Goal: Transaction & Acquisition: Subscribe to service/newsletter

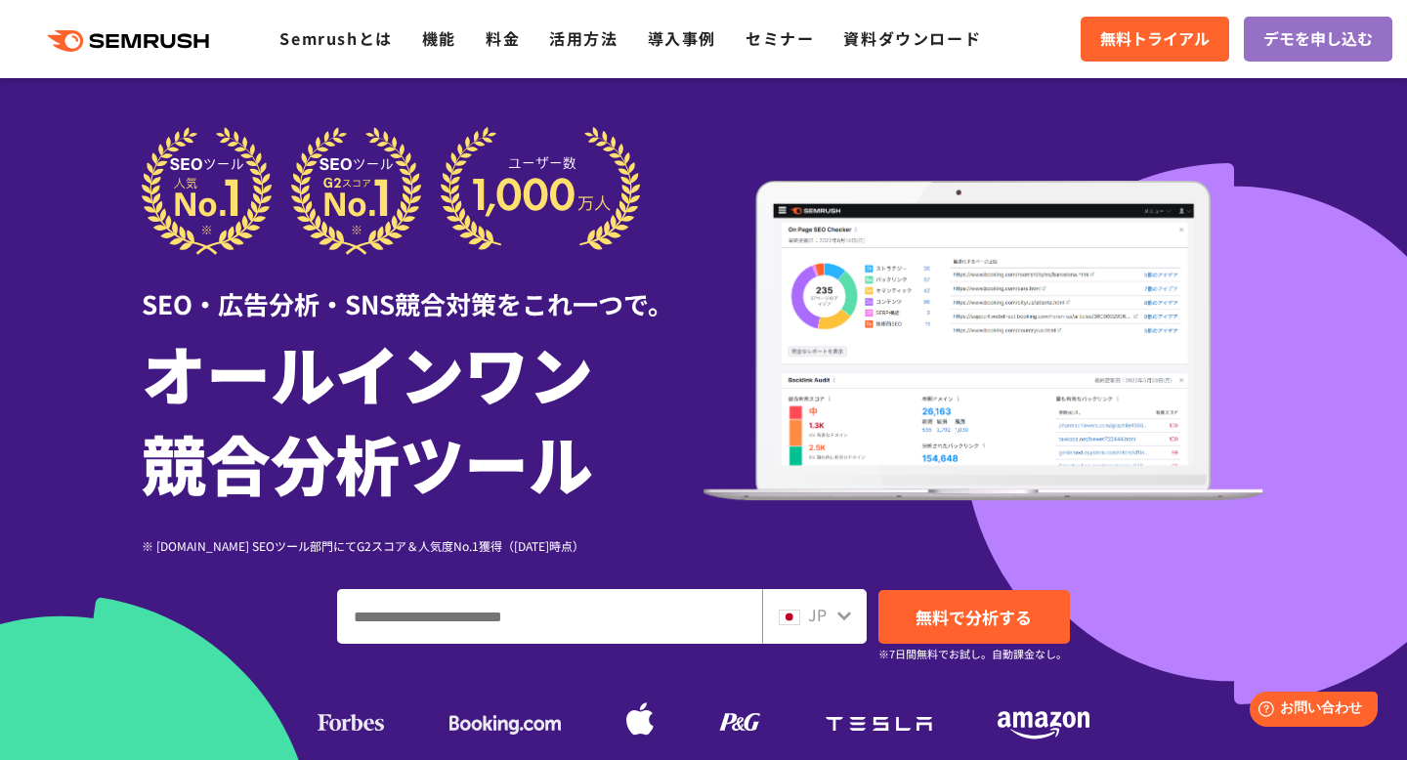
scroll to position [200, 0]
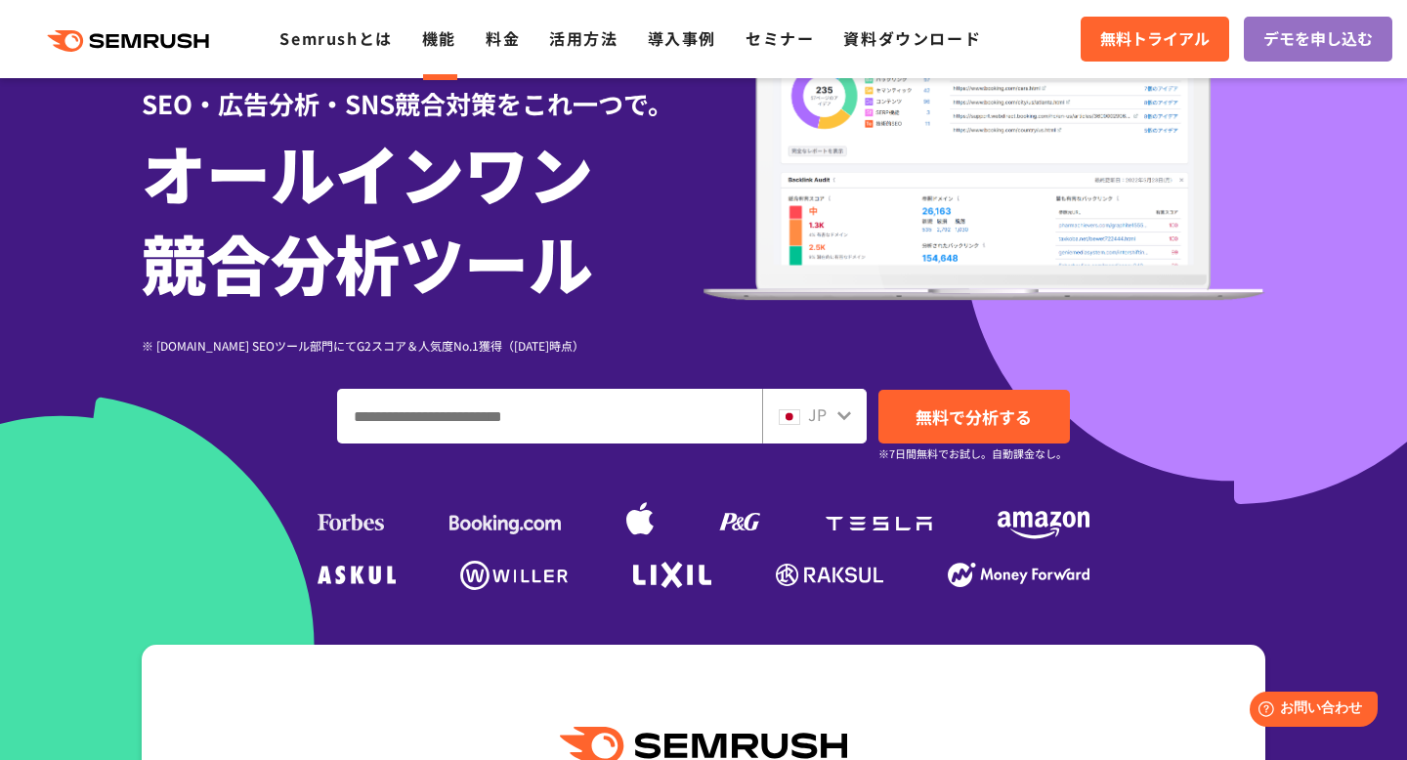
click at [438, 43] on link "機能" at bounding box center [439, 37] width 34 height 23
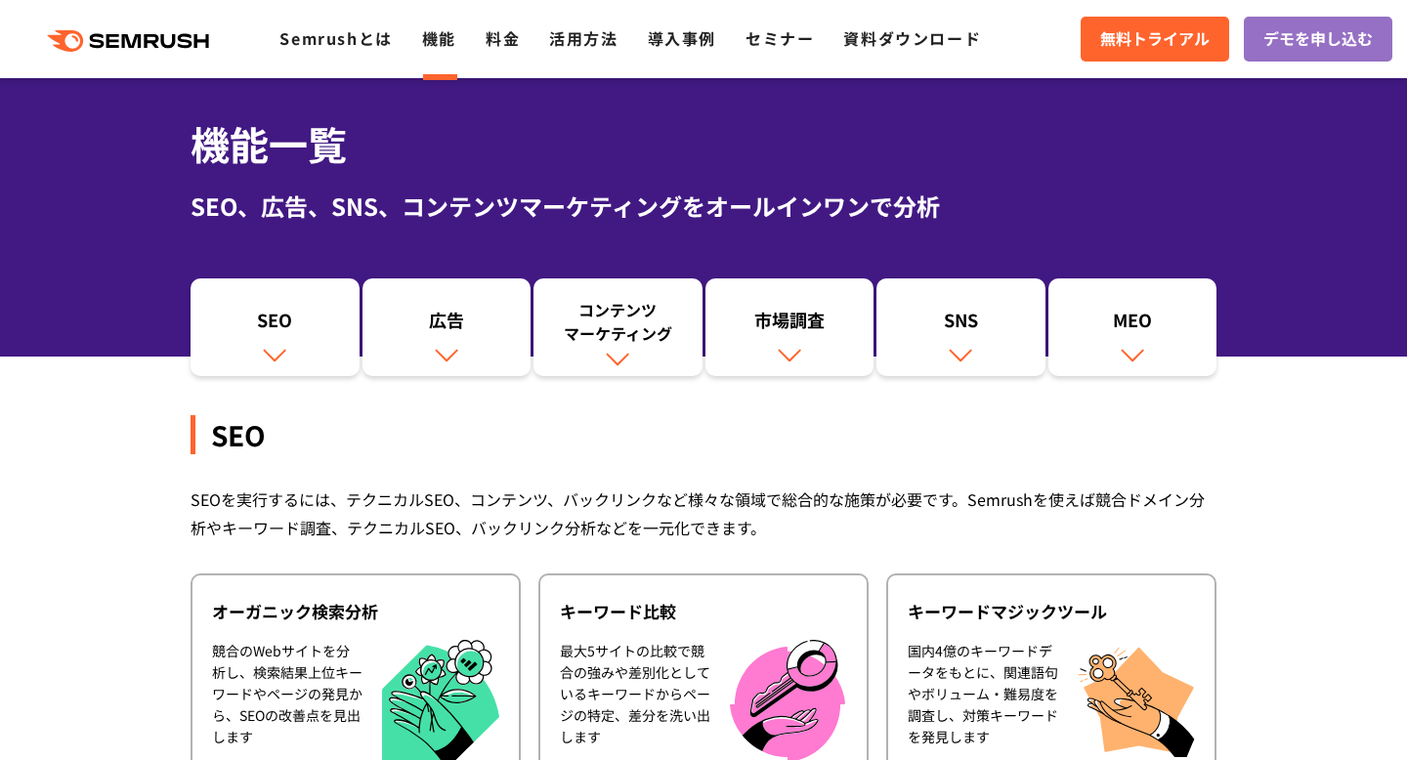
scroll to position [63, 0]
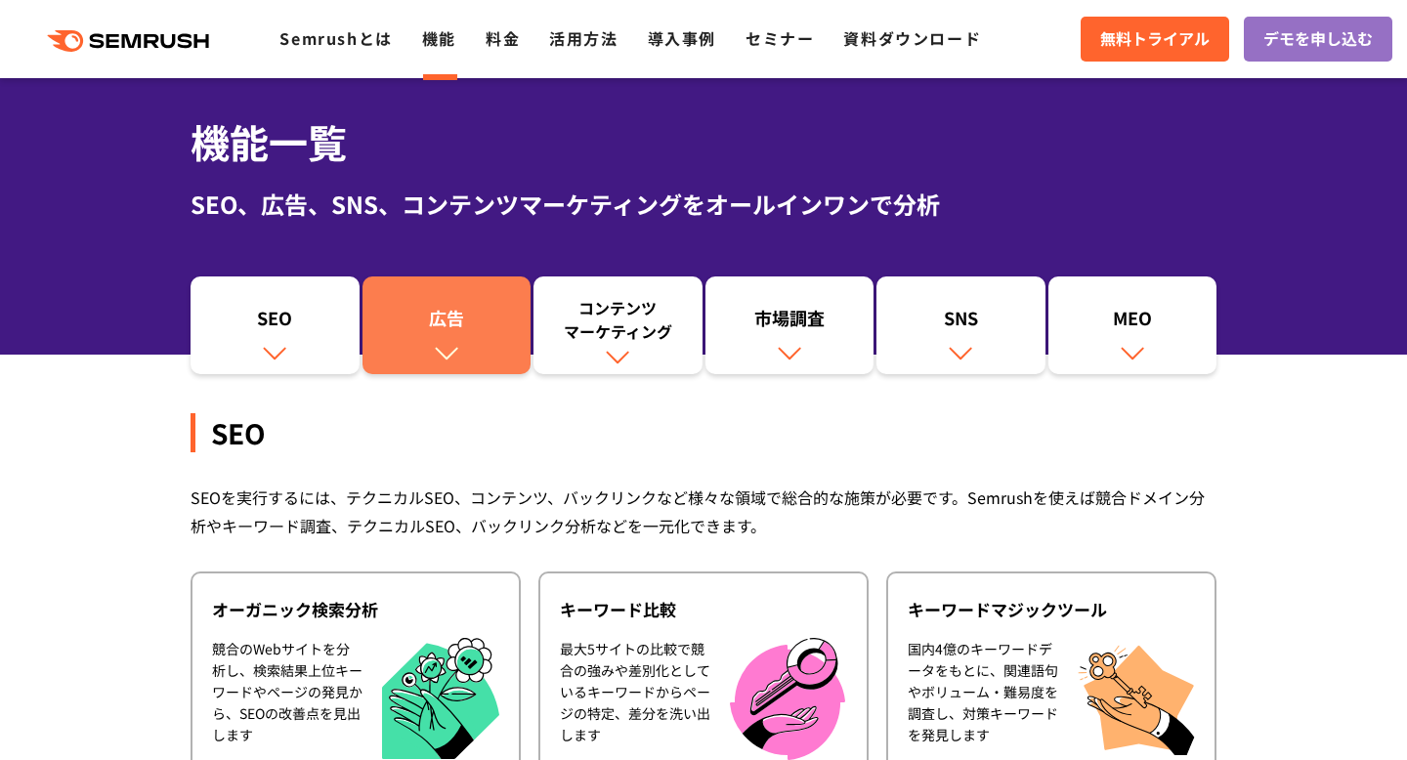
click at [426, 327] on div "広告" at bounding box center [446, 322] width 149 height 33
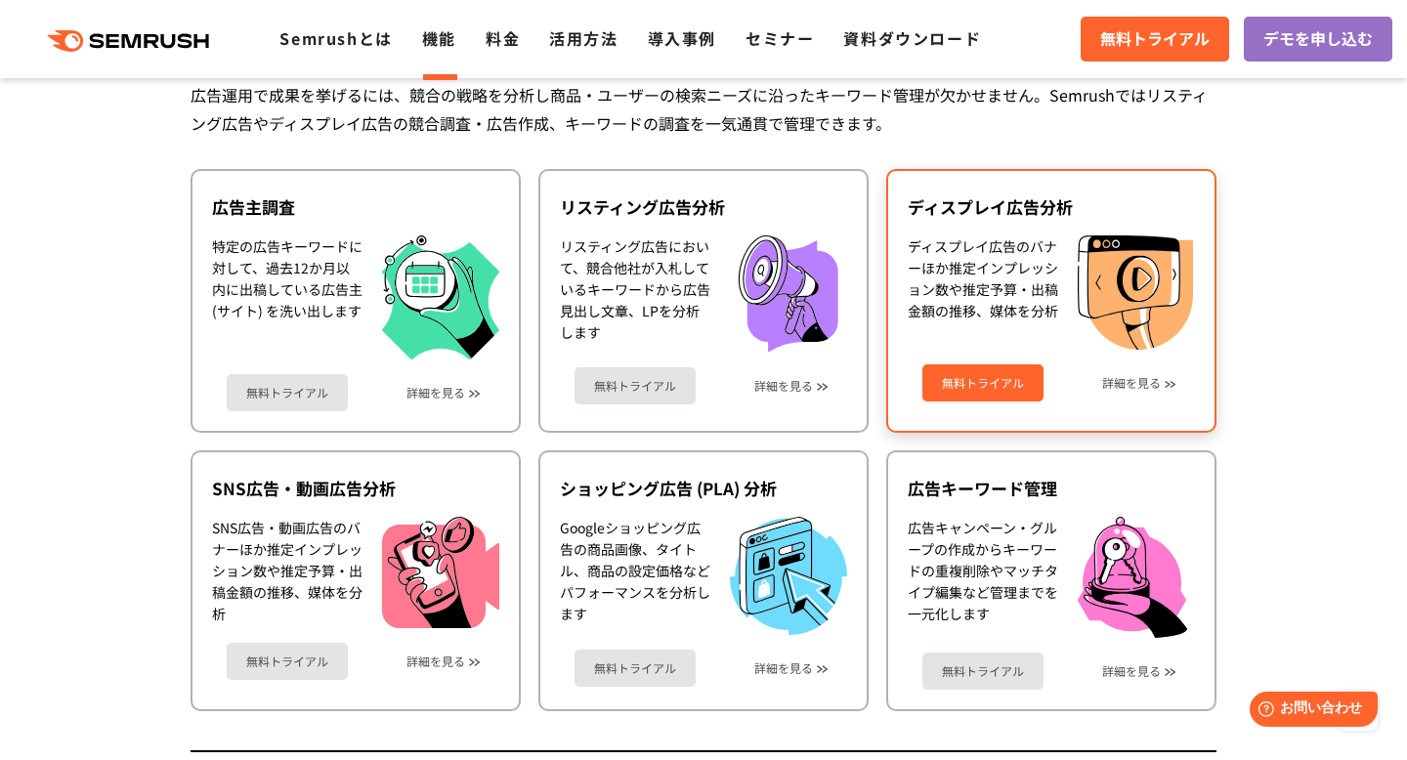
scroll to position [1818, 0]
click at [994, 380] on link "無料トライアル" at bounding box center [982, 381] width 121 height 37
click at [1163, 384] on div "無料トライアル 詳細を見る" at bounding box center [1051, 375] width 287 height 52
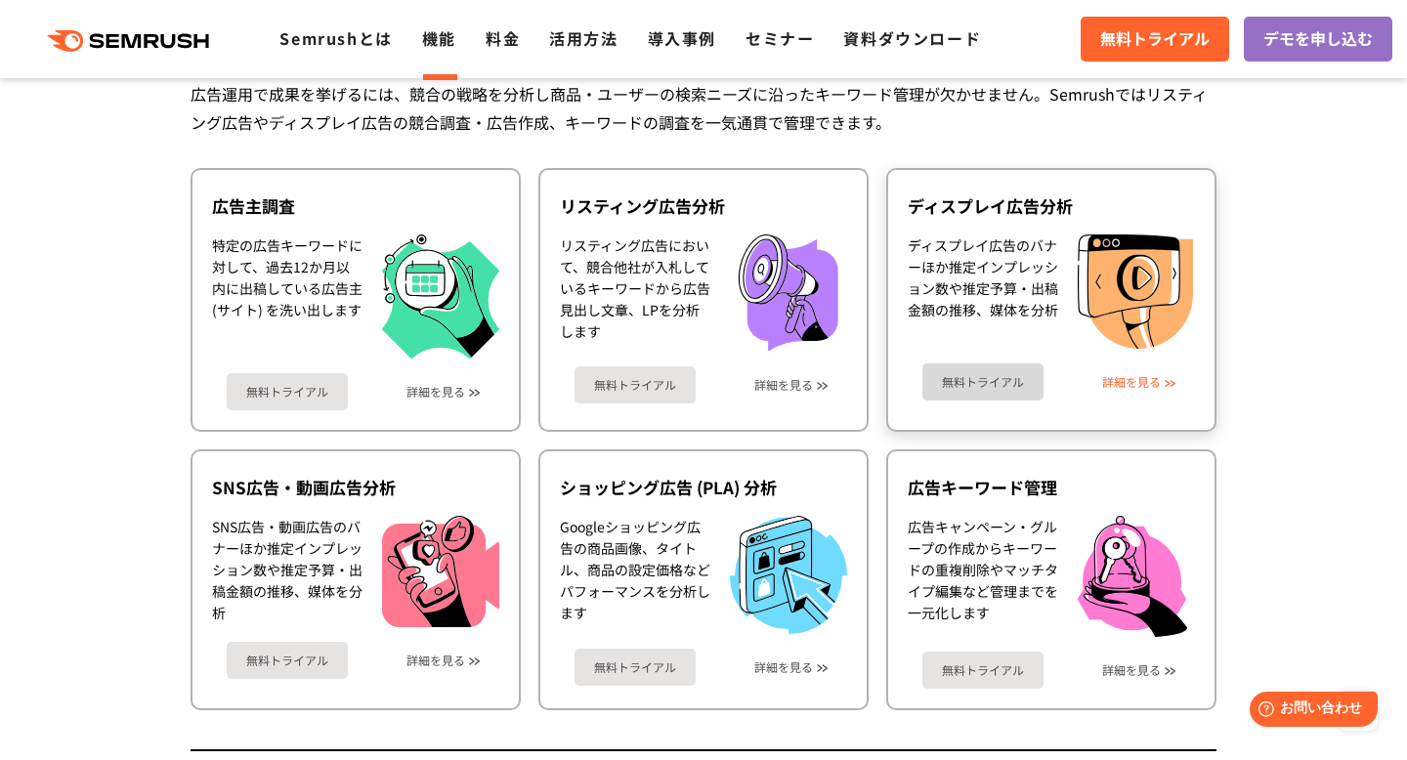
click at [1144, 377] on link "詳細を見る" at bounding box center [1131, 382] width 59 height 14
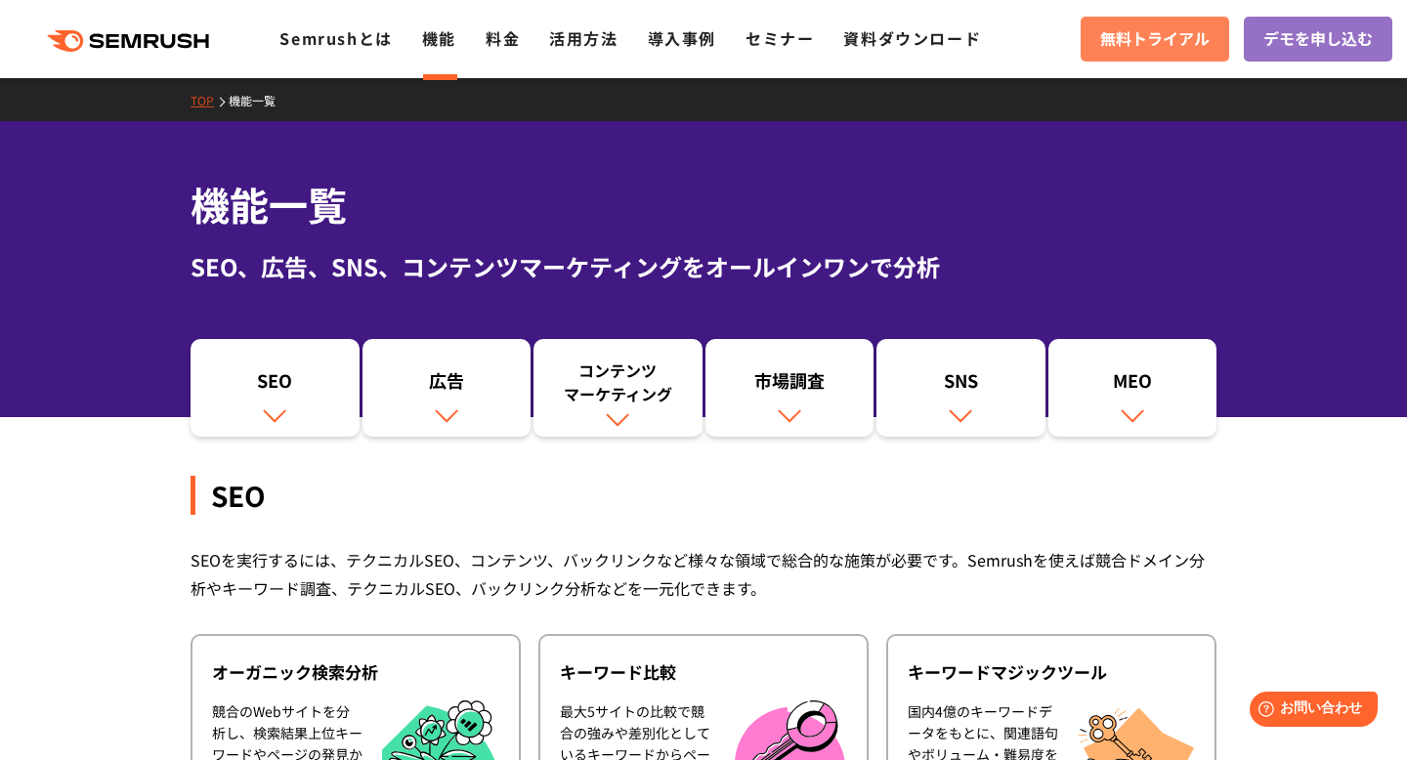
click at [1152, 33] on span "無料トライアル" at bounding box center [1154, 38] width 109 height 25
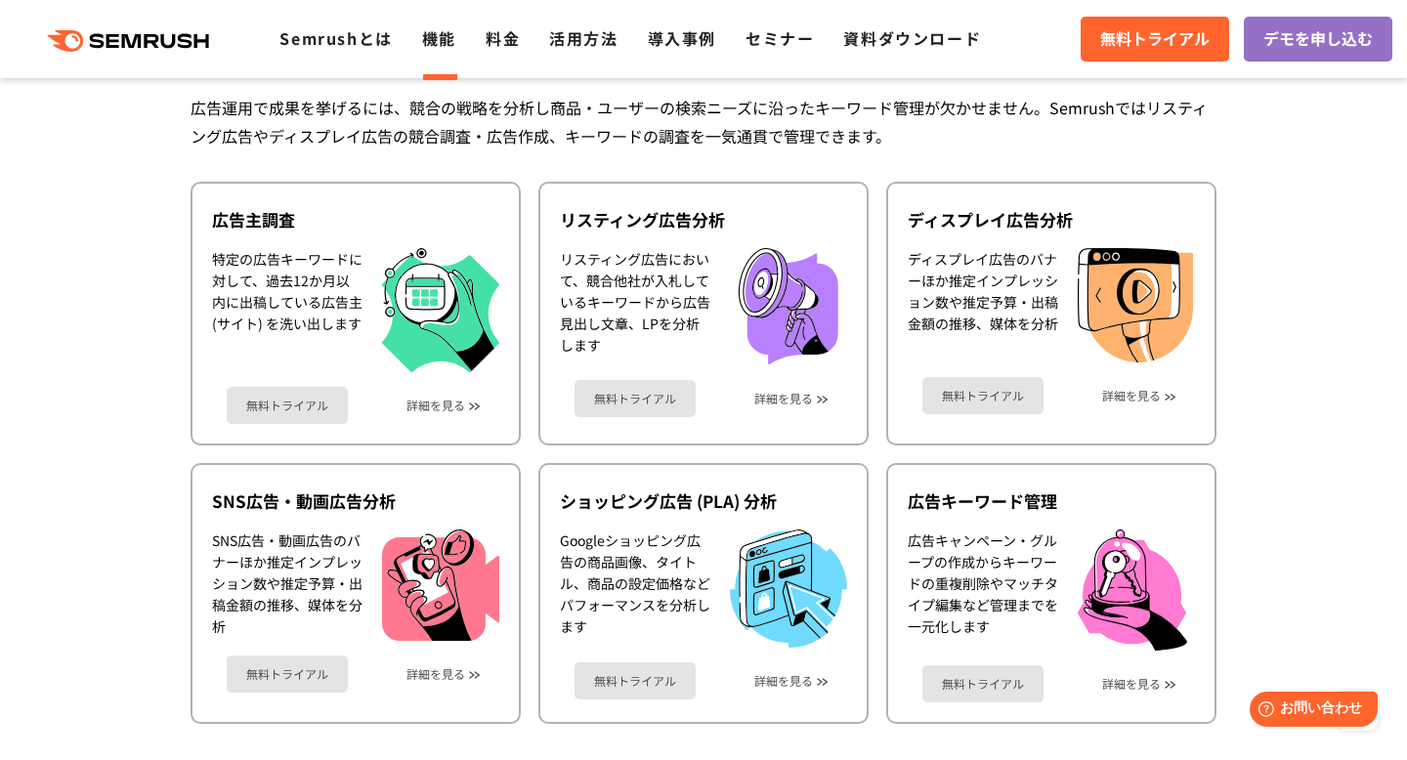
scroll to position [1806, 0]
click at [503, 40] on link "料金" at bounding box center [503, 37] width 34 height 23
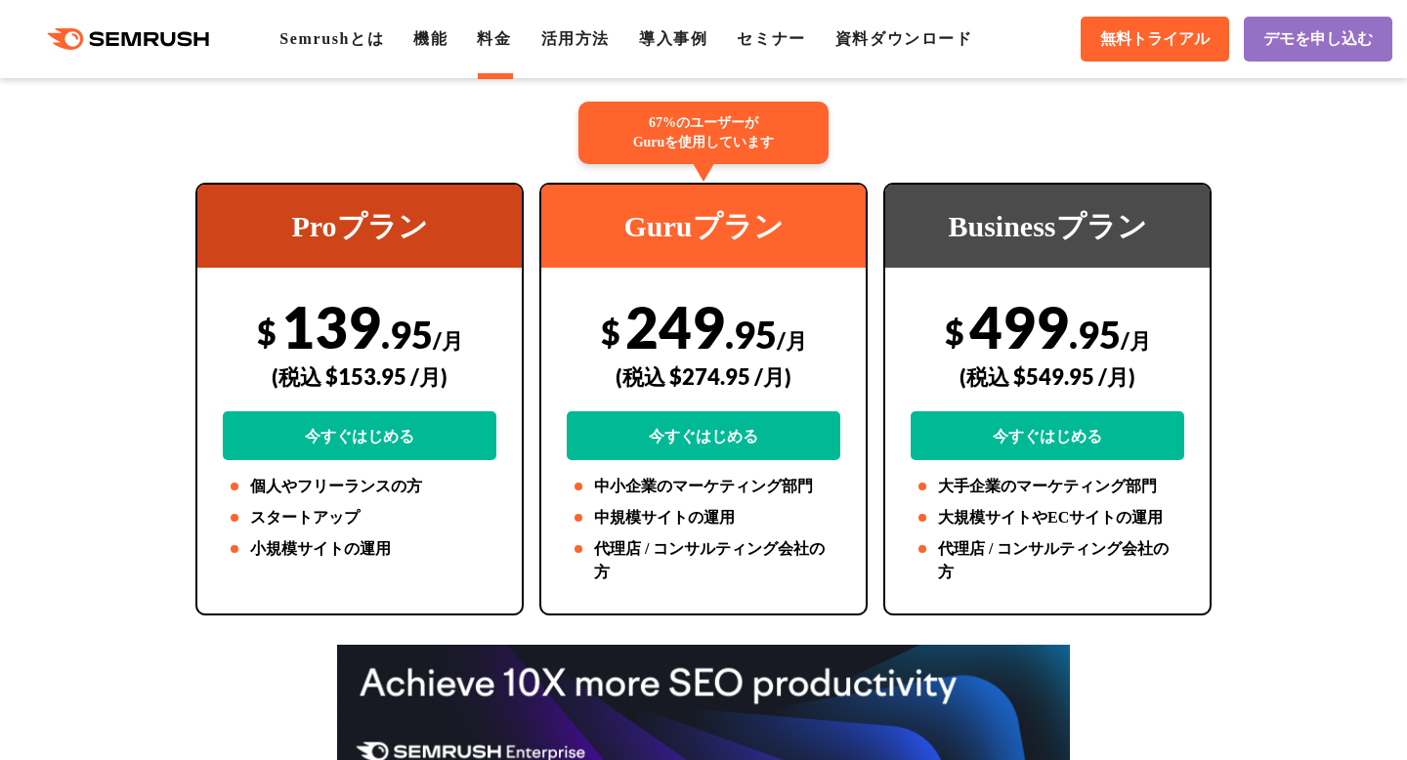
scroll to position [383, 0]
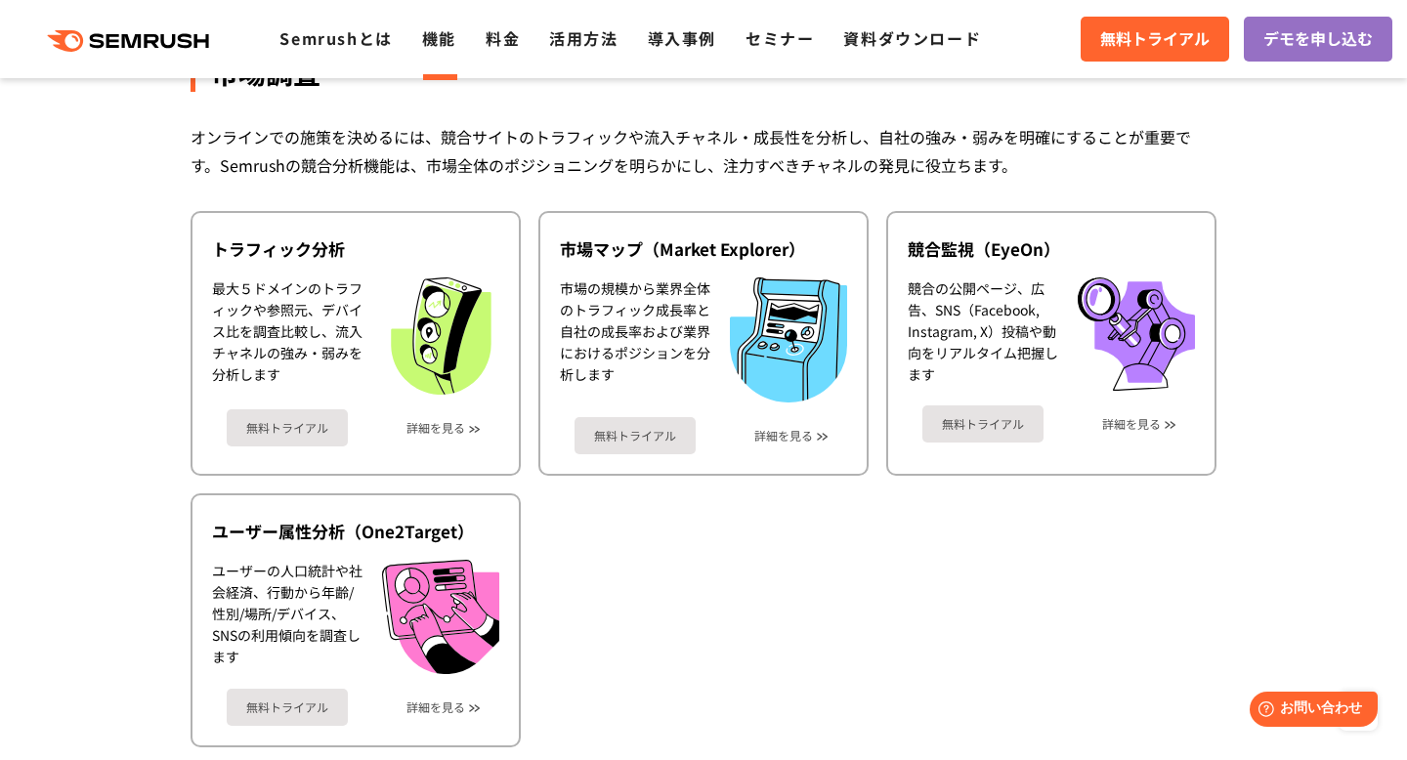
scroll to position [3336, 0]
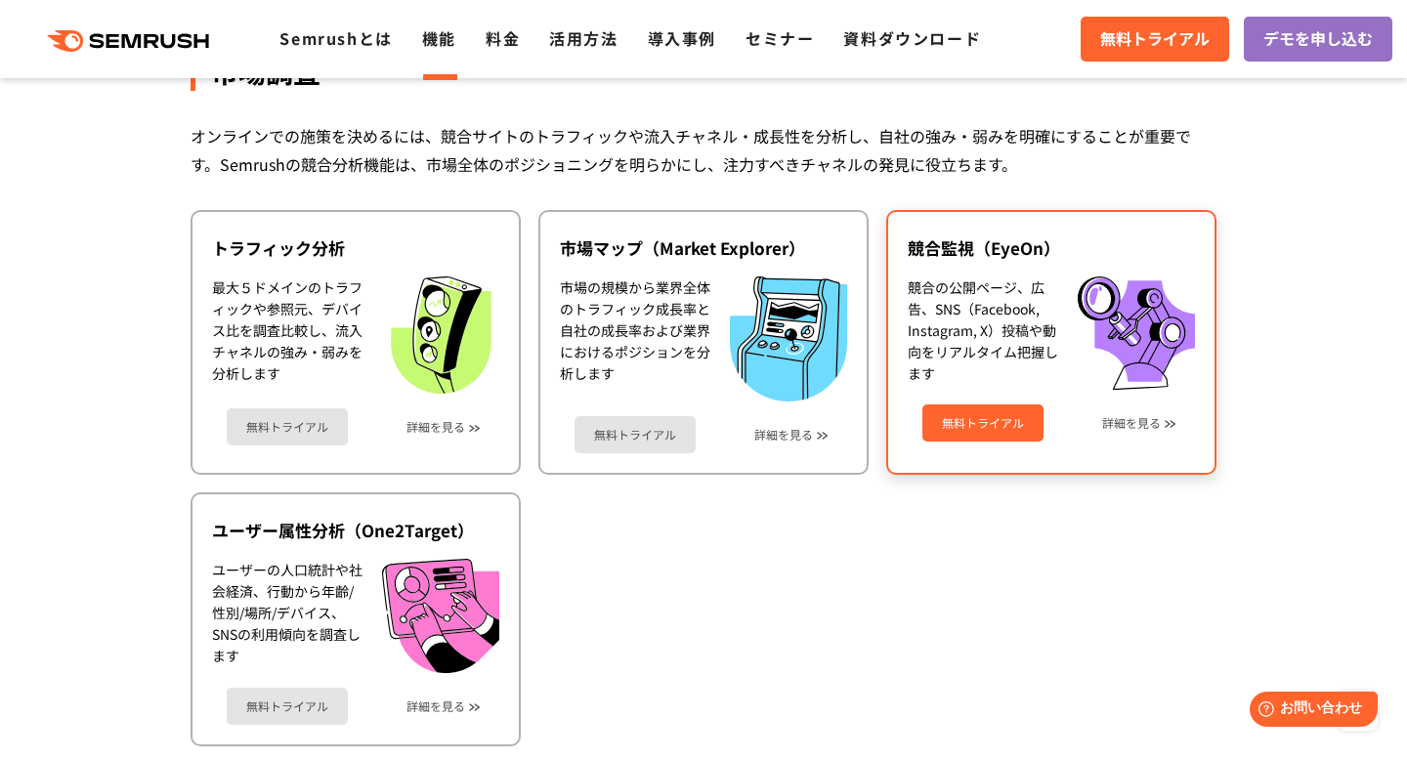
click at [1008, 418] on link "無料トライアル" at bounding box center [982, 422] width 121 height 37
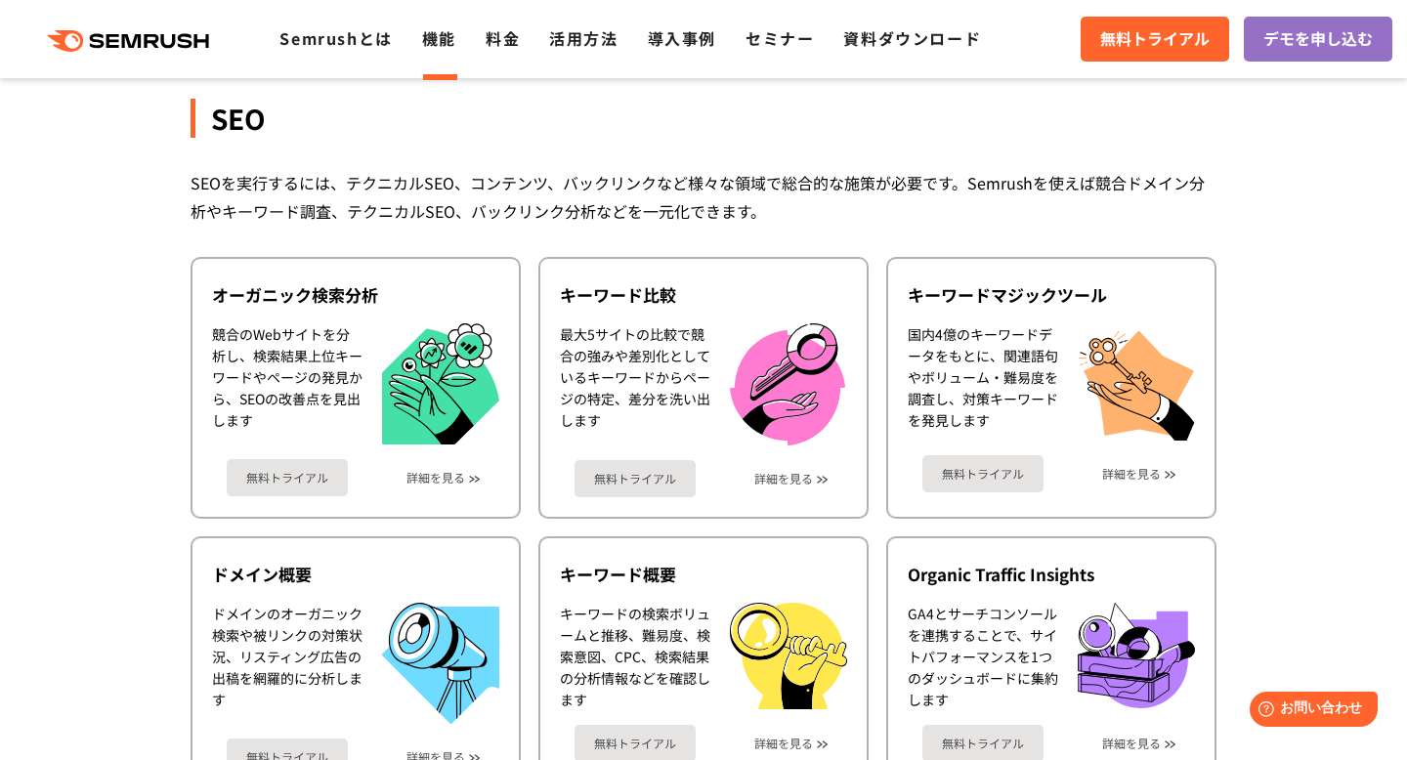
scroll to position [0, 0]
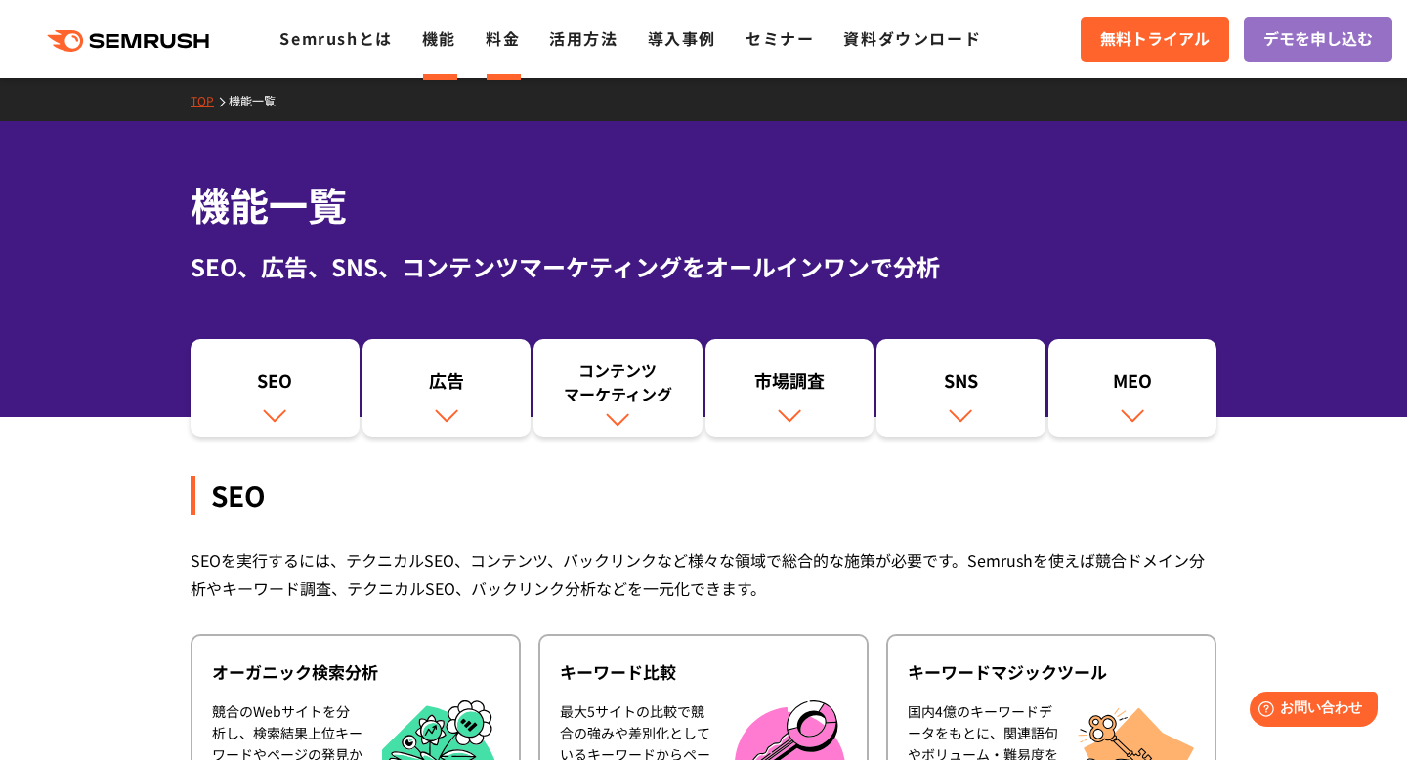
click at [517, 32] on link "料金" at bounding box center [503, 37] width 34 height 23
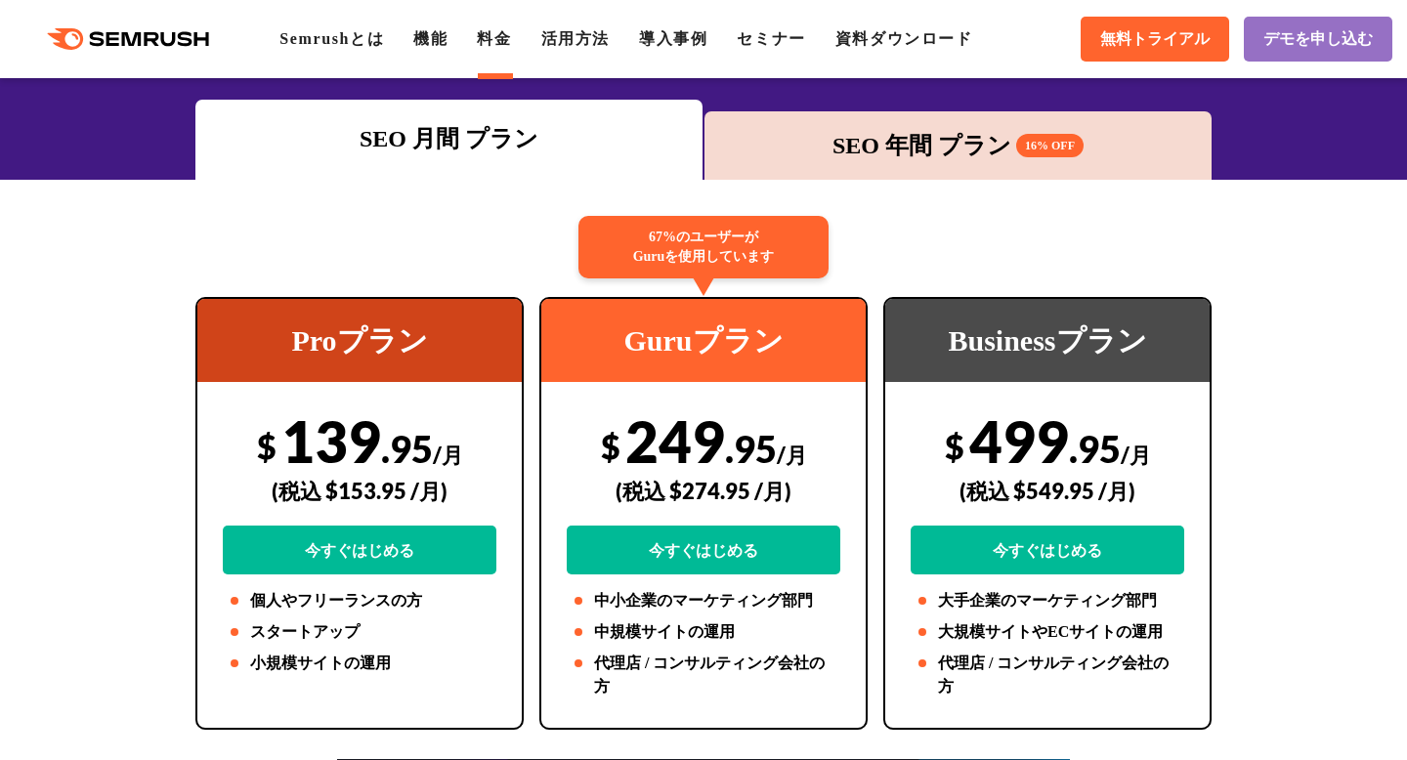
scroll to position [329, 0]
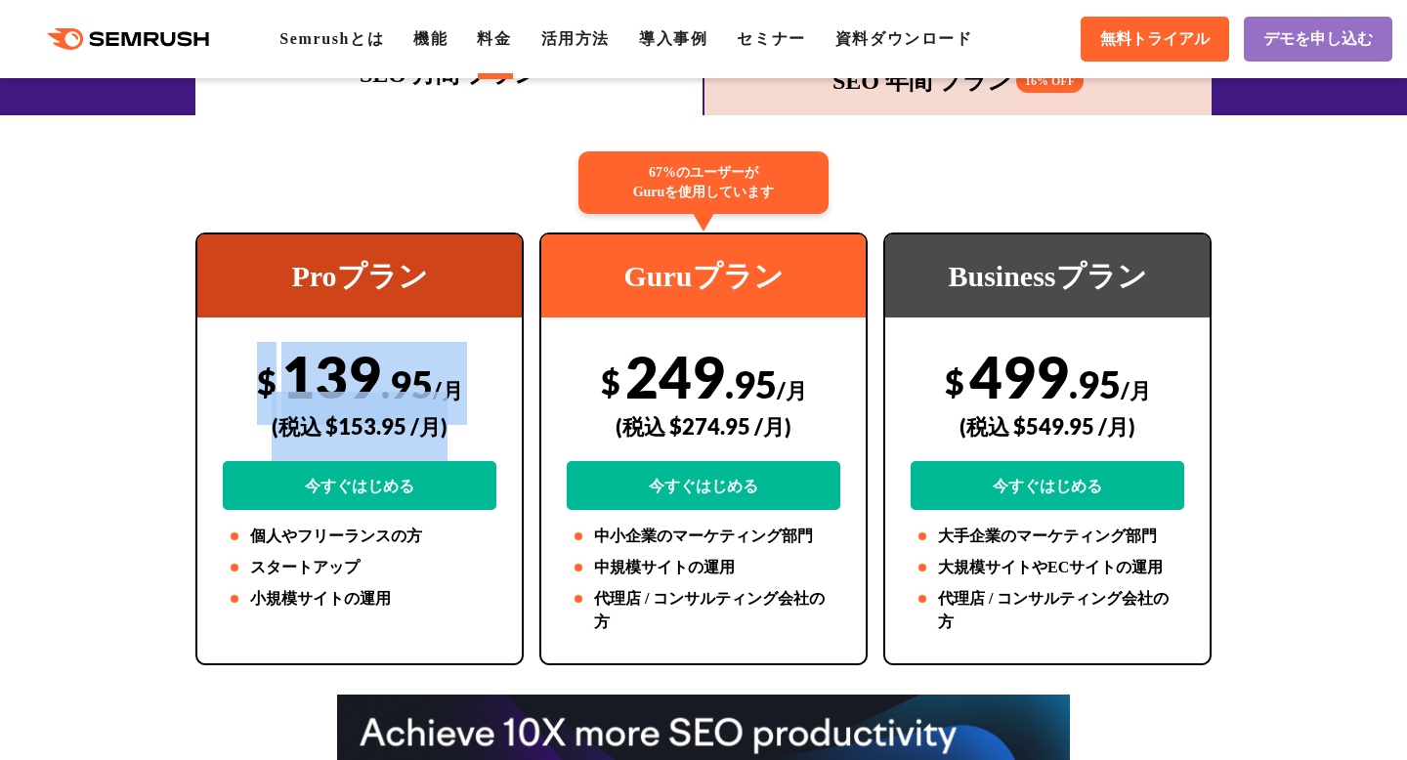
drag, startPoint x: 234, startPoint y: 360, endPoint x: 469, endPoint y: 401, distance: 238.0
click at [469, 401] on div "$ 139 .95 /月 (税込 $153.95 /月) 今すぐはじめる" at bounding box center [360, 426] width 274 height 168
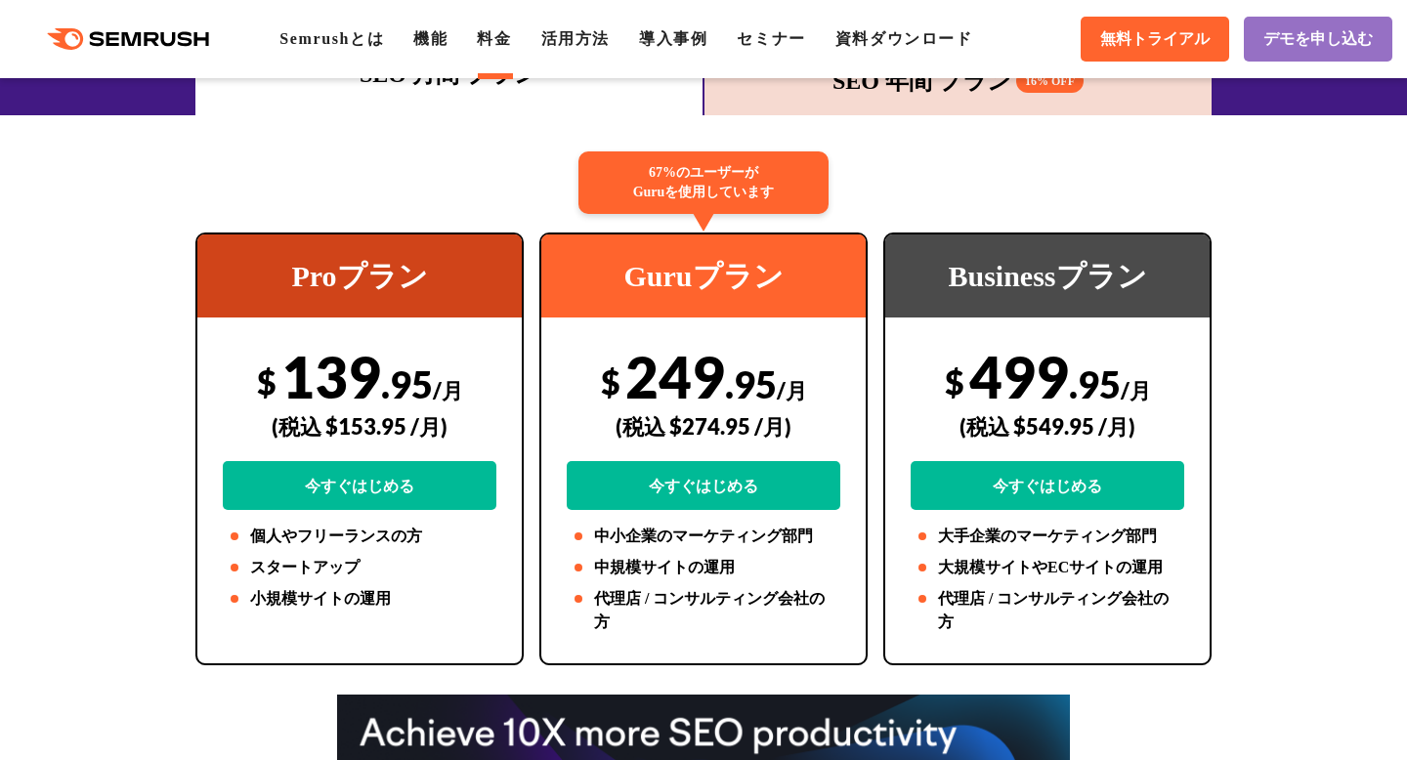
click at [602, 419] on div "$ 249 .95 /月 (税込 $274.95 /月) 今すぐはじめる" at bounding box center [704, 426] width 274 height 168
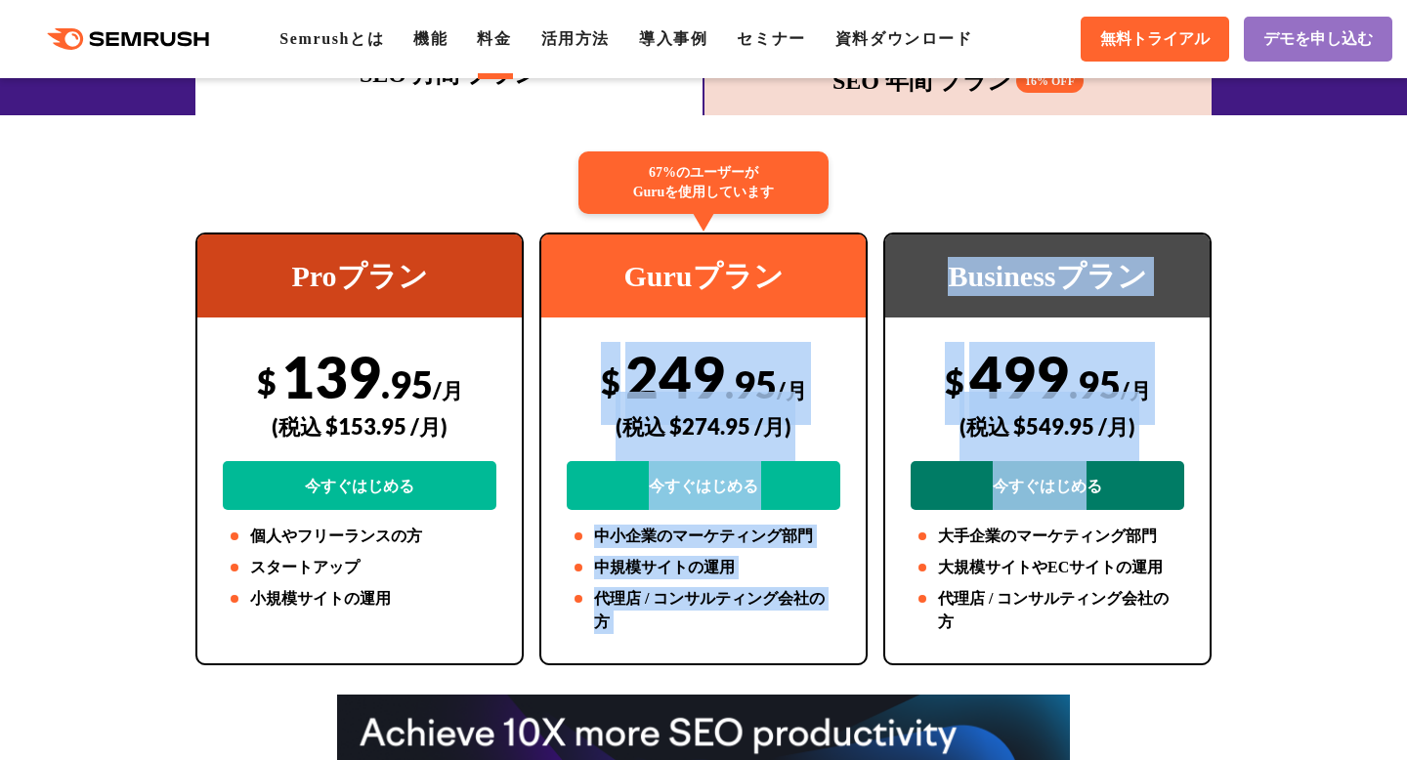
drag, startPoint x: 602, startPoint y: 418, endPoint x: 1090, endPoint y: 469, distance: 491.1
click at [1089, 469] on div "Proプラン $ 139 .95 /月 (税込 $153.95 /月) 今すぐはじめる 個人やフリーランスの方 スタートアップ 小規模サイトの運用 67%のユ…" at bounding box center [704, 449] width 1032 height 433
click at [1090, 469] on link "今すぐはじめる" at bounding box center [1048, 485] width 274 height 49
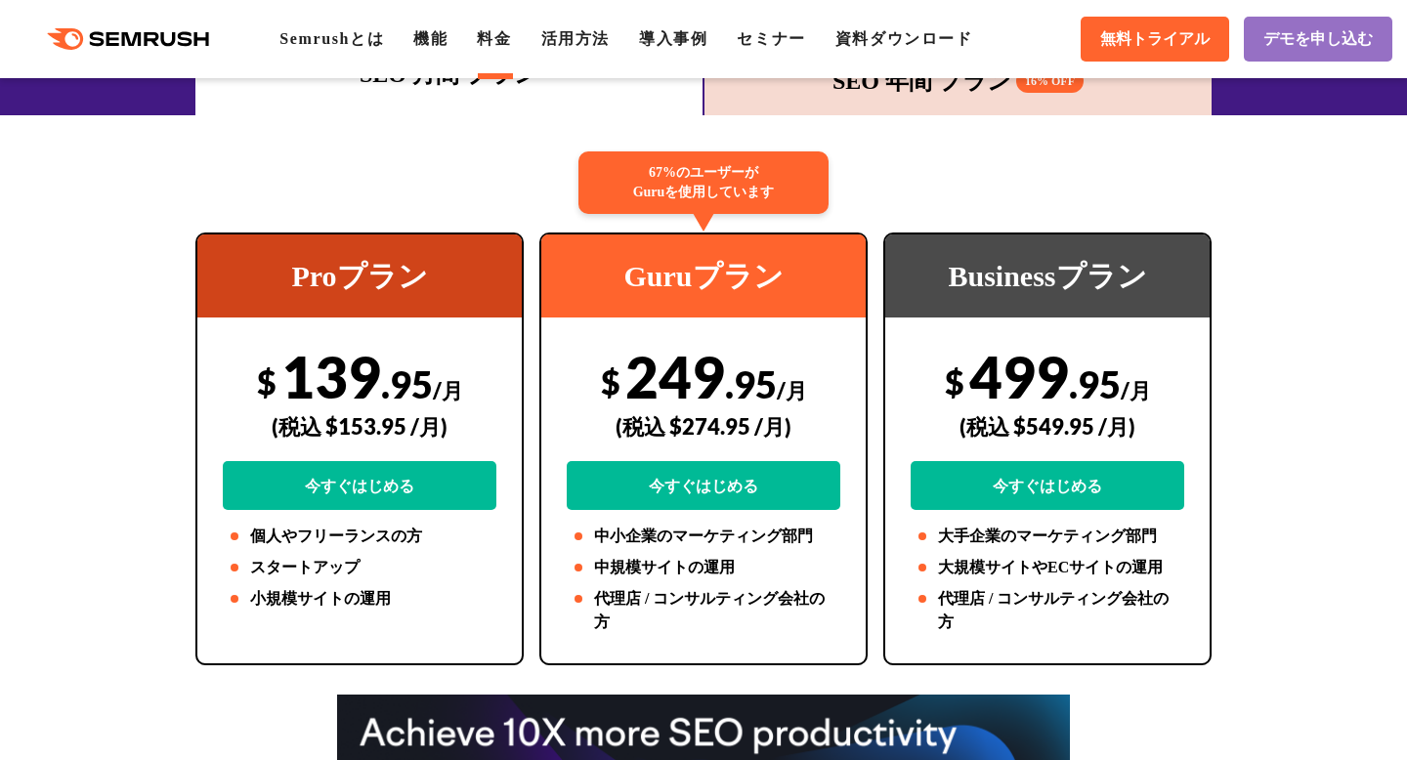
click at [410, 637] on div "Proプラン $ 139 .95 /月 (税込 $153.95 /月) 今すぐはじめる 個人やフリーランスの方 スタートアップ 小規模サイトの運用" at bounding box center [359, 449] width 328 height 433
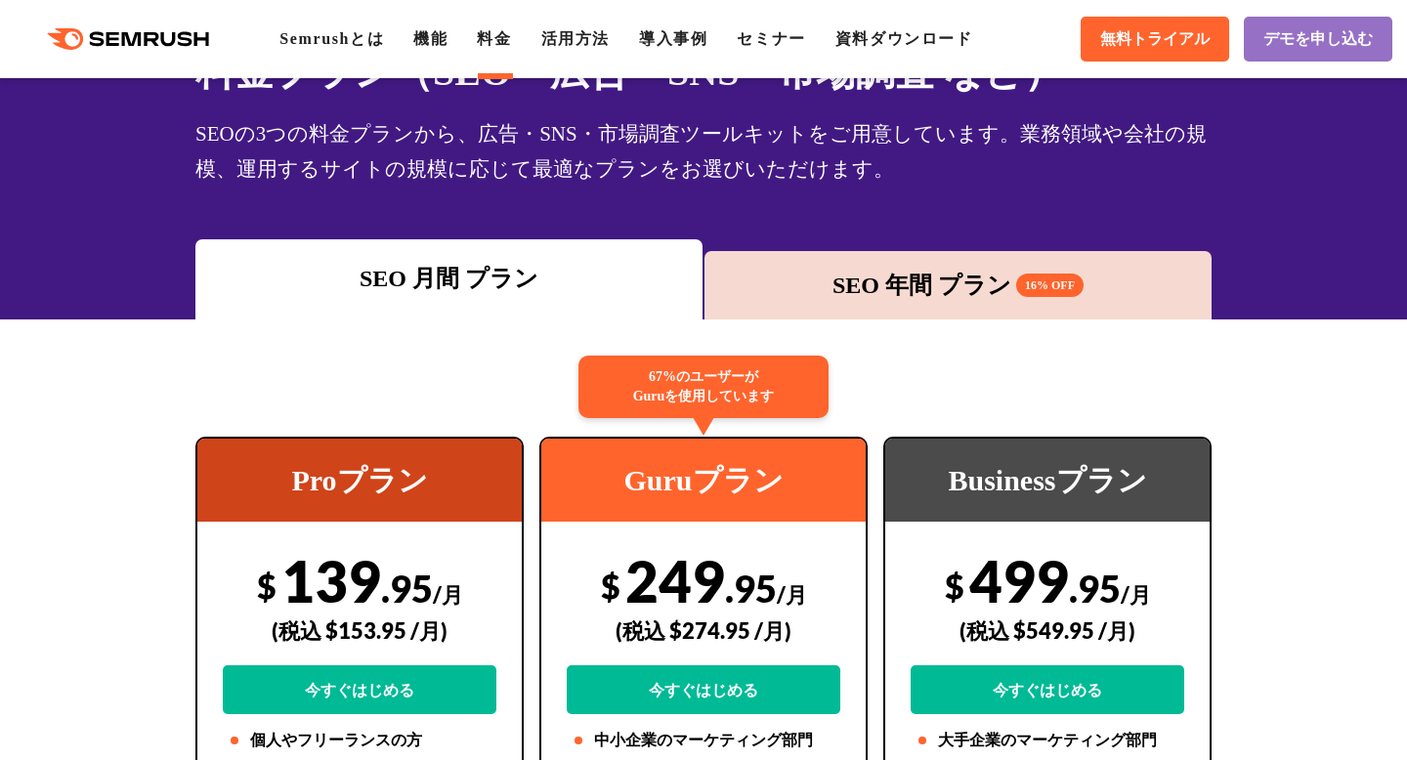
scroll to position [295, 0]
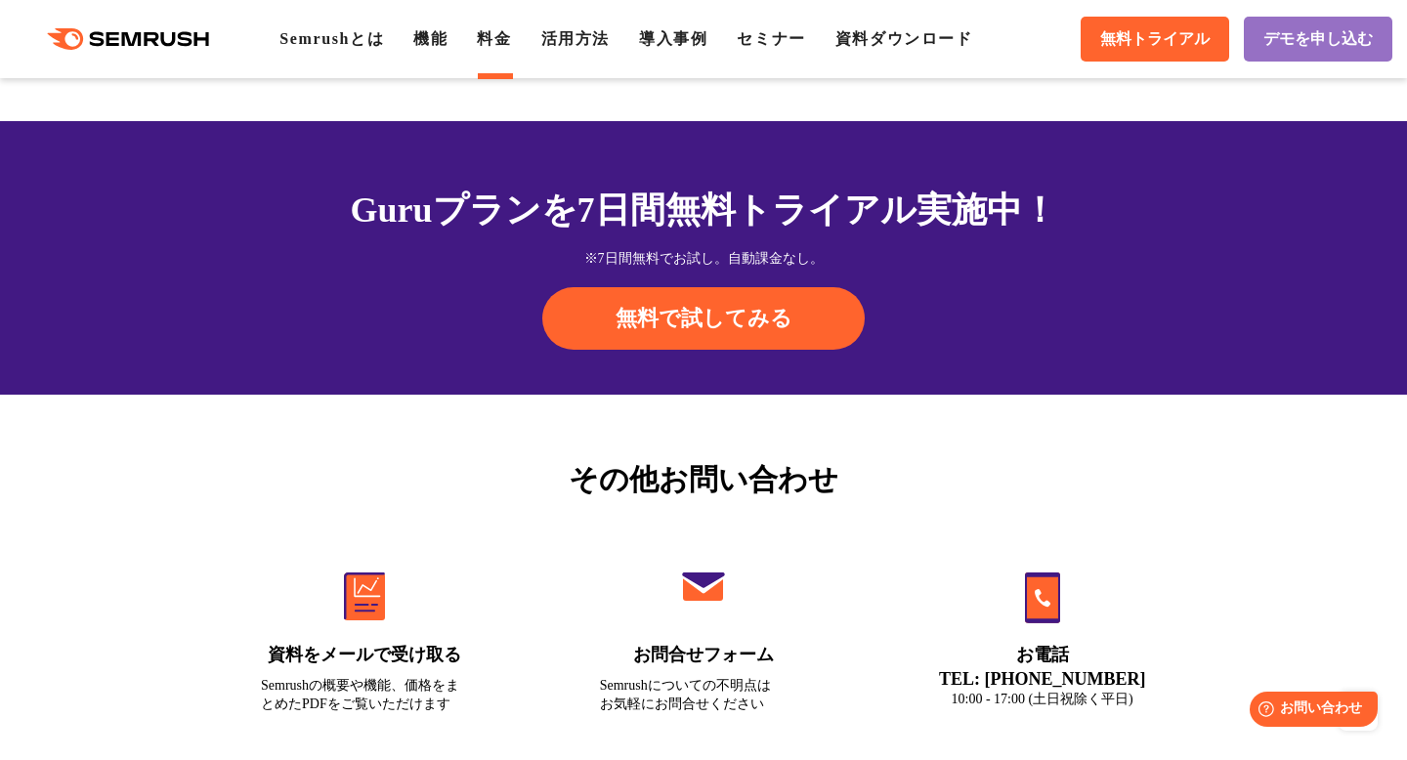
scroll to position [6815, 0]
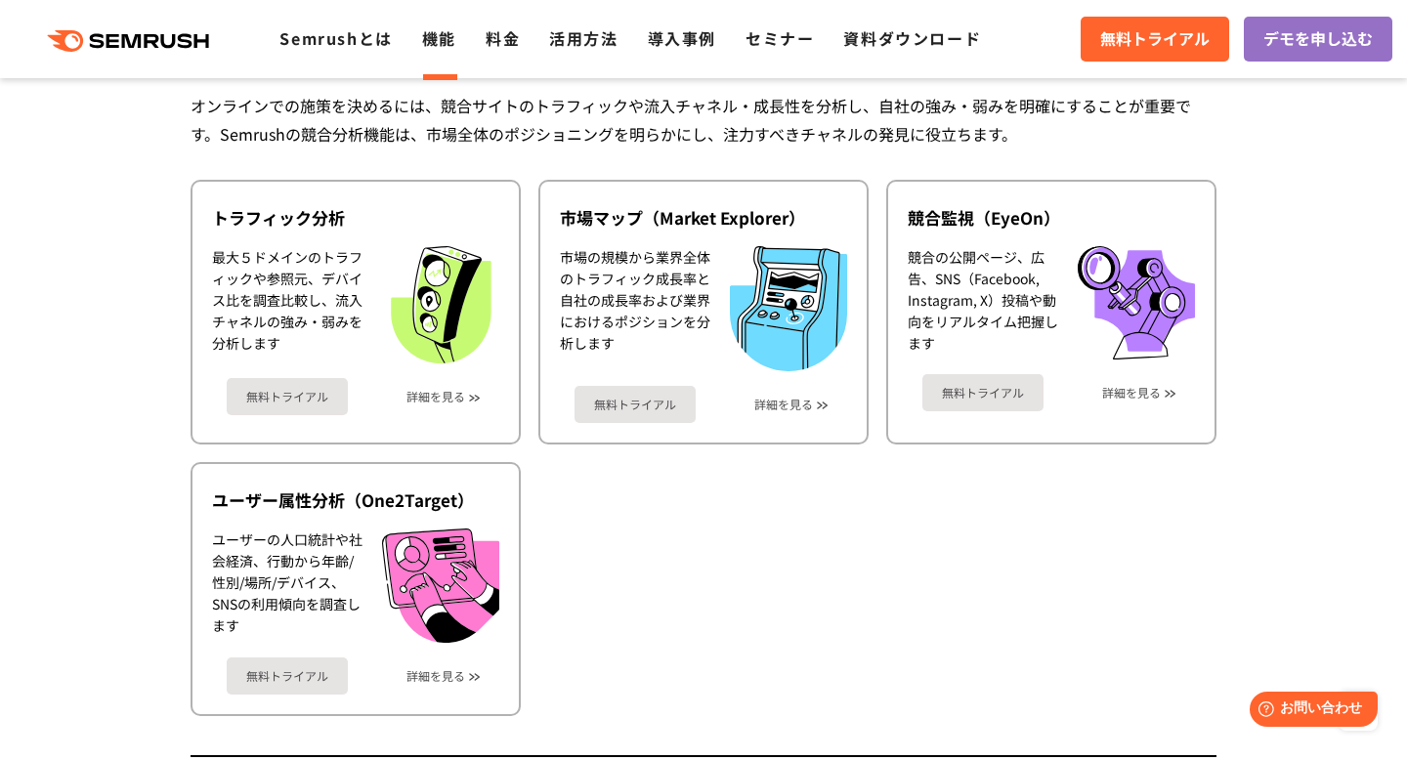
scroll to position [3371, 0]
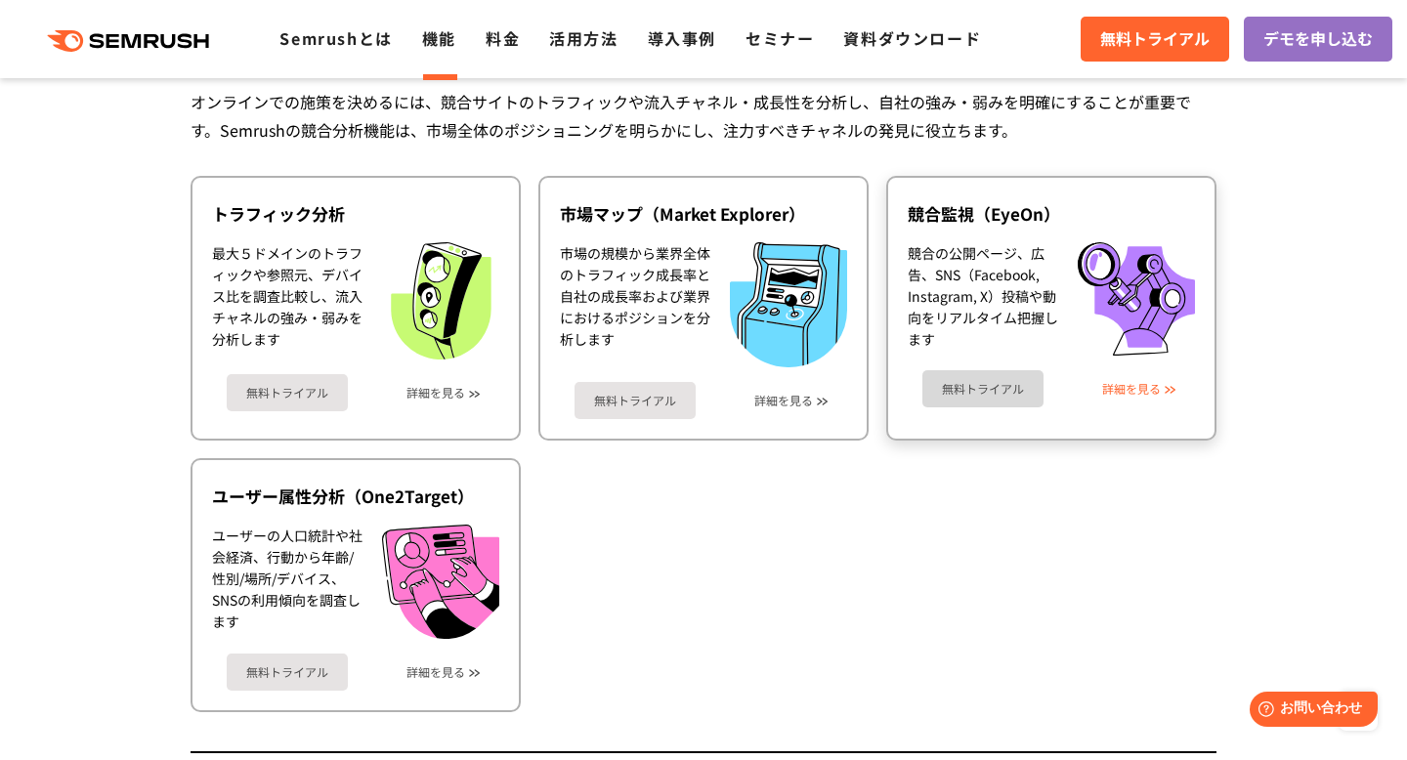
click at [1157, 383] on link "詳細を見る" at bounding box center [1131, 389] width 59 height 14
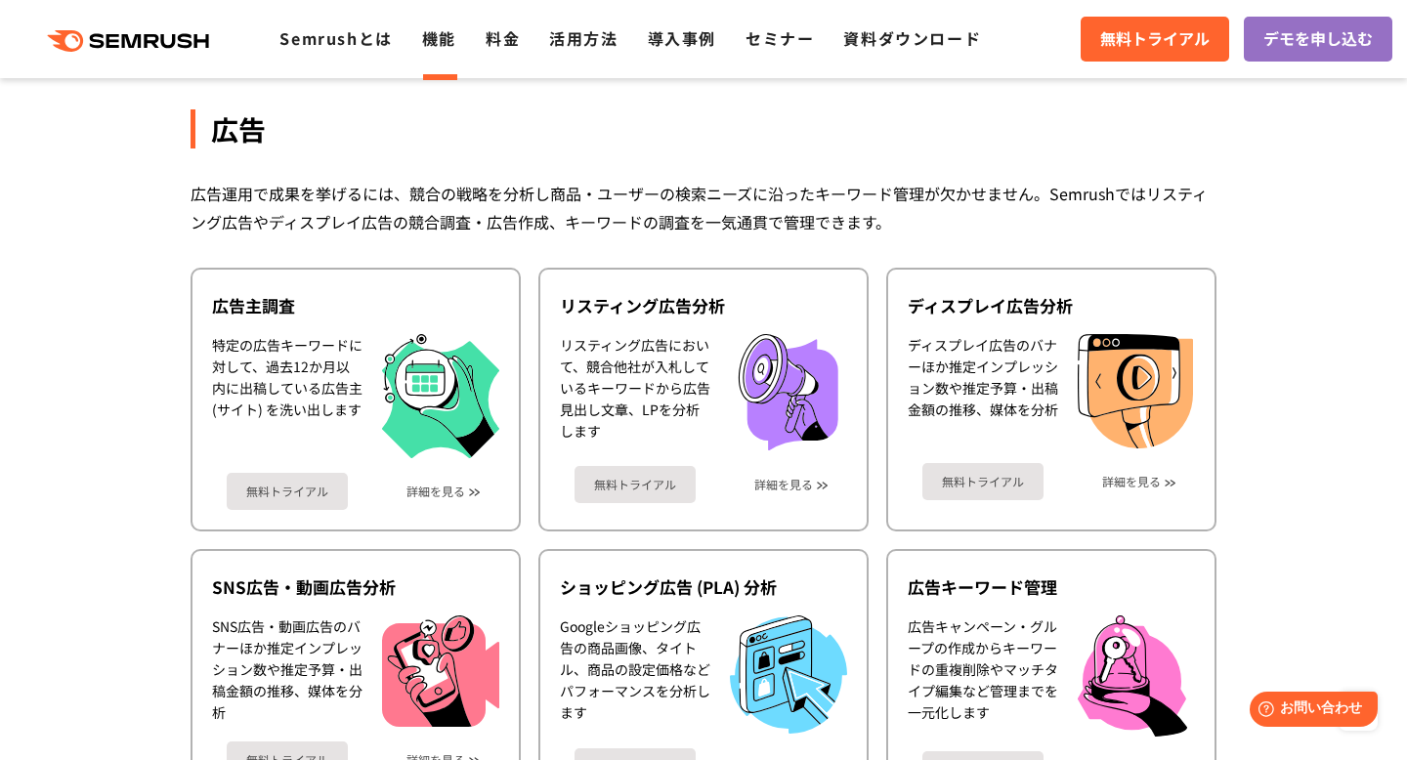
scroll to position [1720, 0]
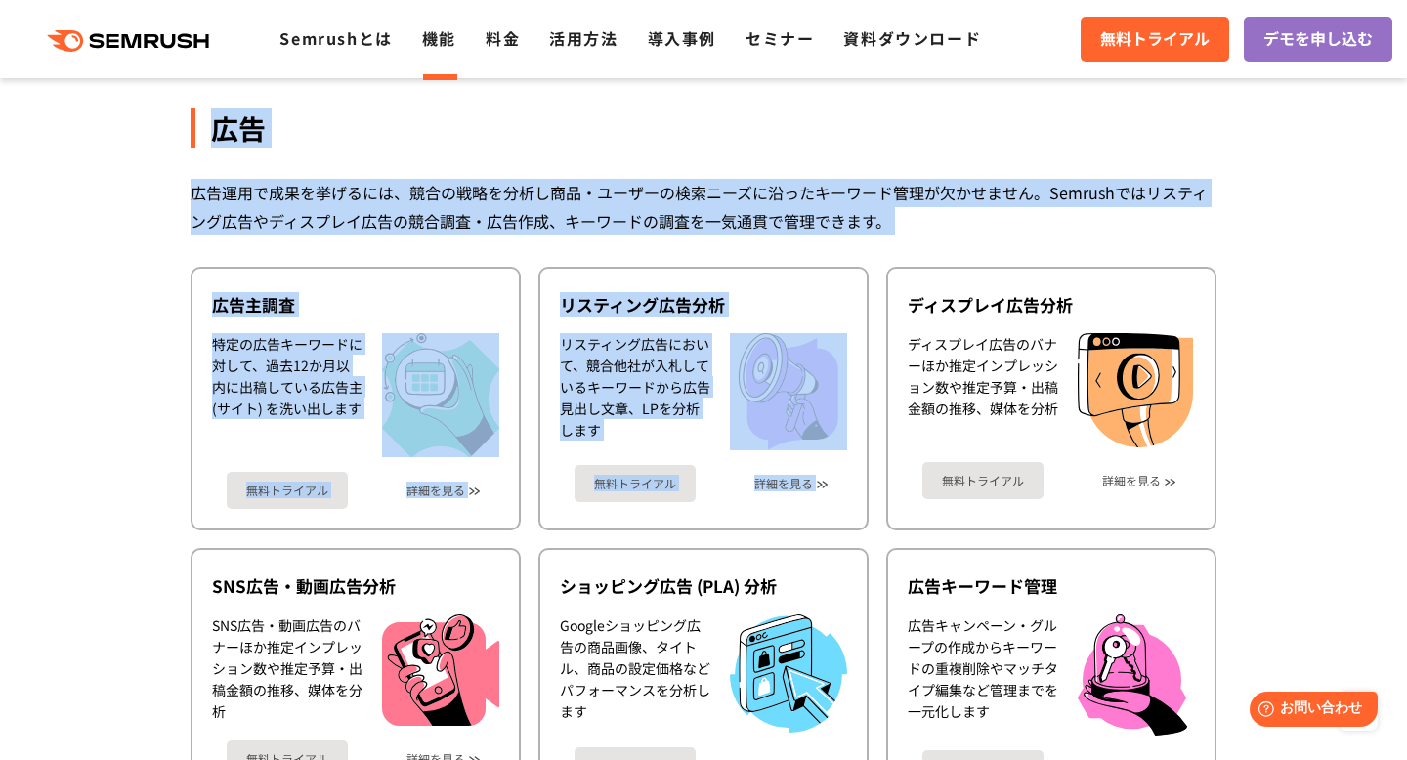
drag, startPoint x: 927, startPoint y: 243, endPoint x: 153, endPoint y: 113, distance: 784.6
drag, startPoint x: 153, startPoint y: 113, endPoint x: 906, endPoint y: 238, distance: 762.6
